Goal: Find specific page/section: Find specific page/section

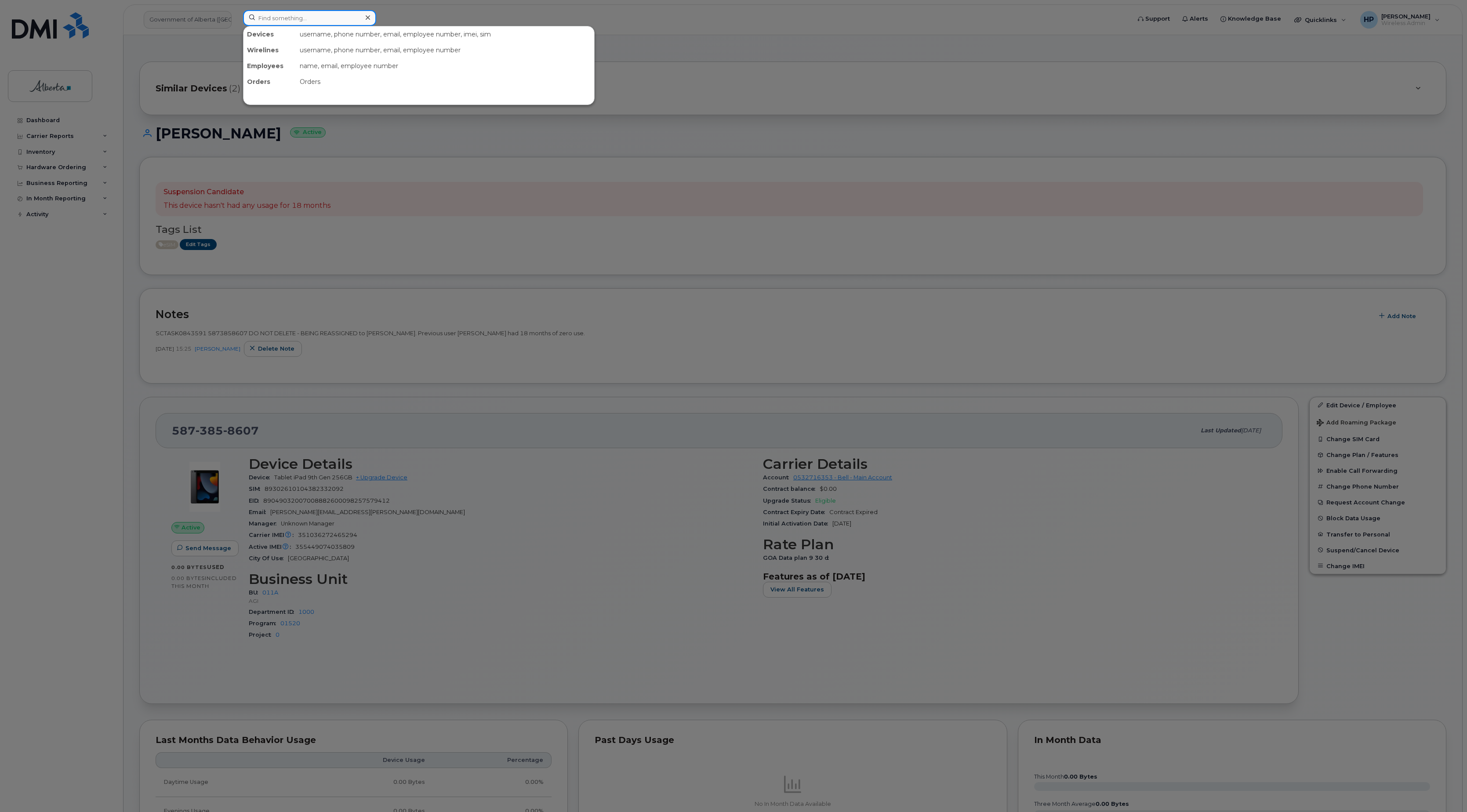
click at [270, 19] on input at bounding box center [310, 18] width 133 height 16
paste input "Chris Ewert’"
type input "Chris Ewert"
click at [506, 193] on div at bounding box center [734, 406] width 1467 height 812
click at [314, 18] on input "Chris Ewert" at bounding box center [310, 18] width 133 height 16
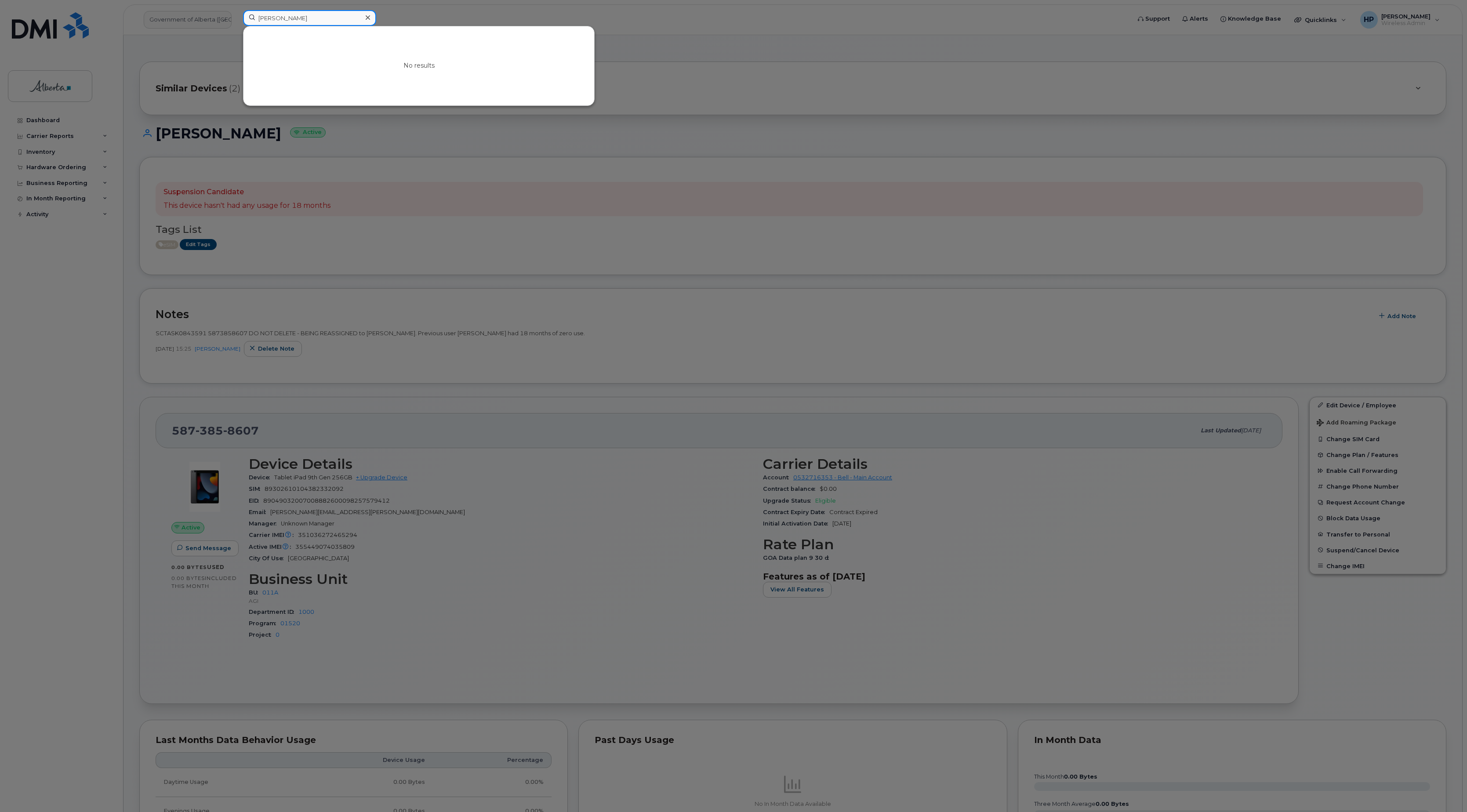
drag, startPoint x: 314, startPoint y: 18, endPoint x: 222, endPoint y: 23, distance: 92.1
click at [236, 23] on div "Chris Ewert No results" at bounding box center [684, 19] width 896 height 19
paste input "[PERSON_NAME]"
type input "[PERSON_NAME]"
click at [301, 57] on div "[PERSON_NAME]" at bounding box center [291, 53] width 86 height 9
